Goal: Obtain resource: Obtain resource

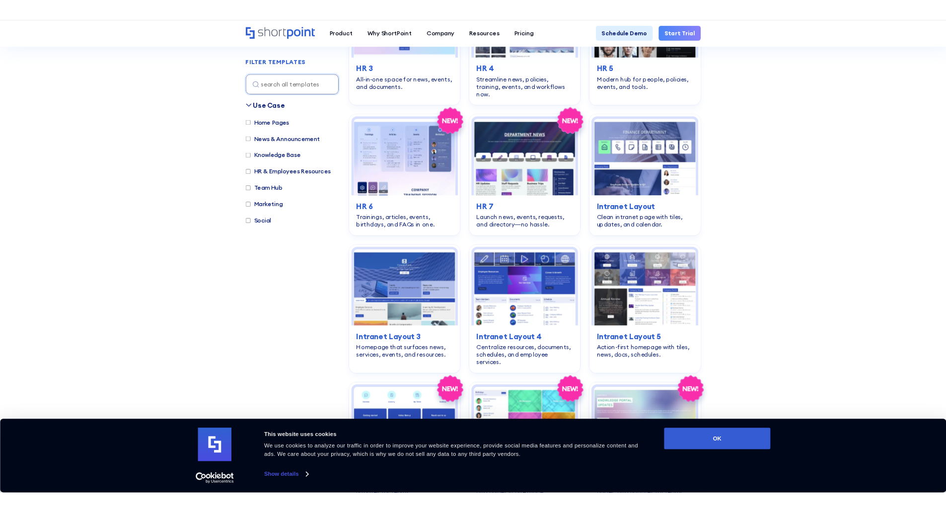
scroll to position [596, 0]
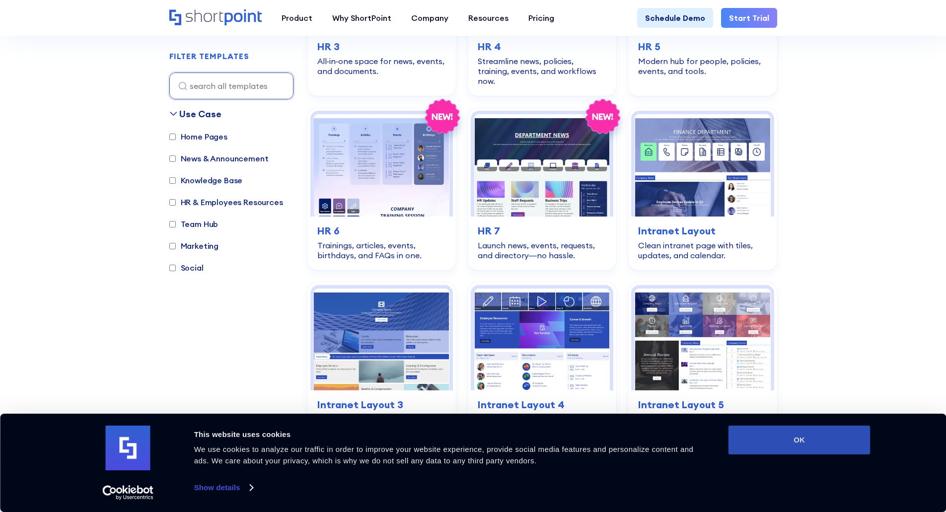
click at [809, 434] on button "OK" at bounding box center [800, 440] width 142 height 29
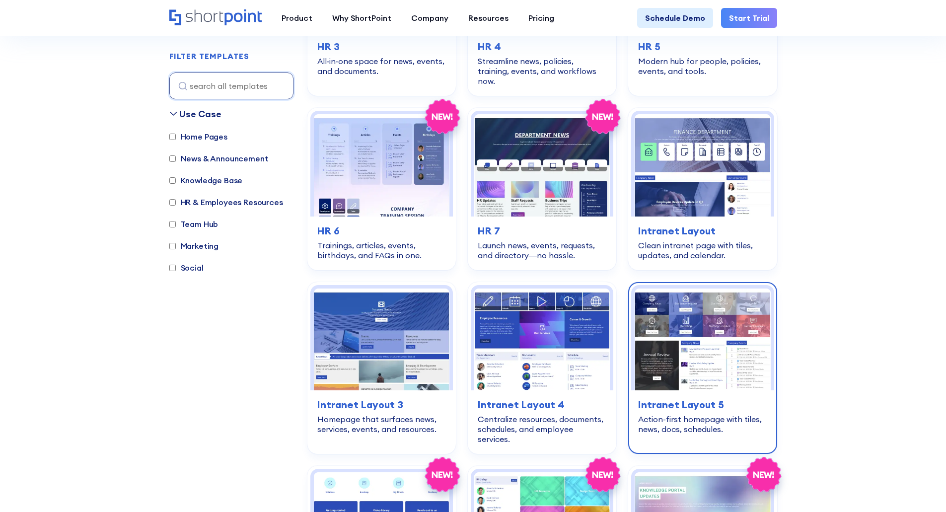
scroll to position [0, 0]
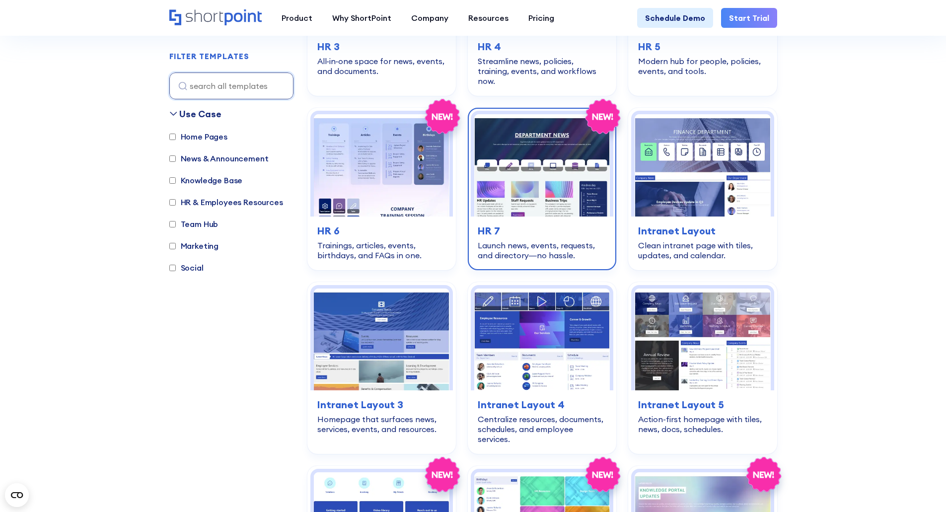
click at [559, 124] on img at bounding box center [542, 165] width 136 height 102
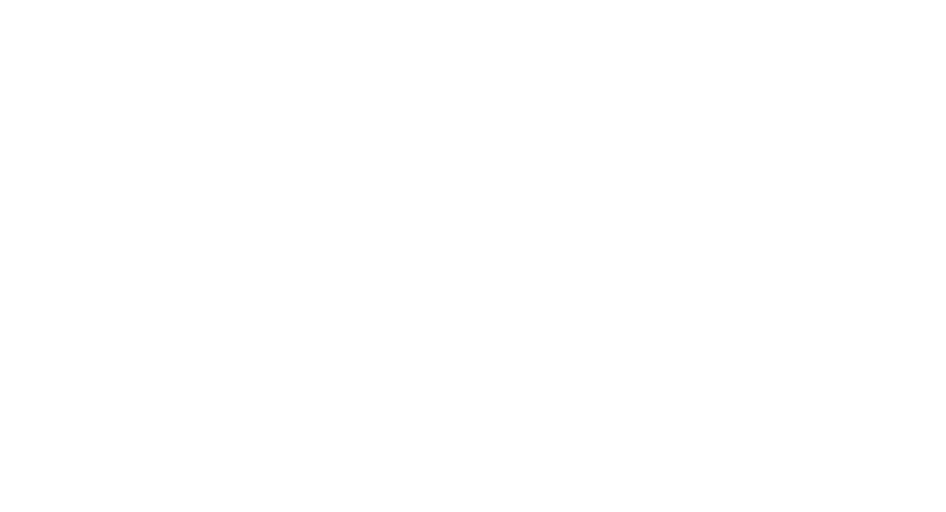
scroll to position [596, 0]
